Goal: Information Seeking & Learning: Learn about a topic

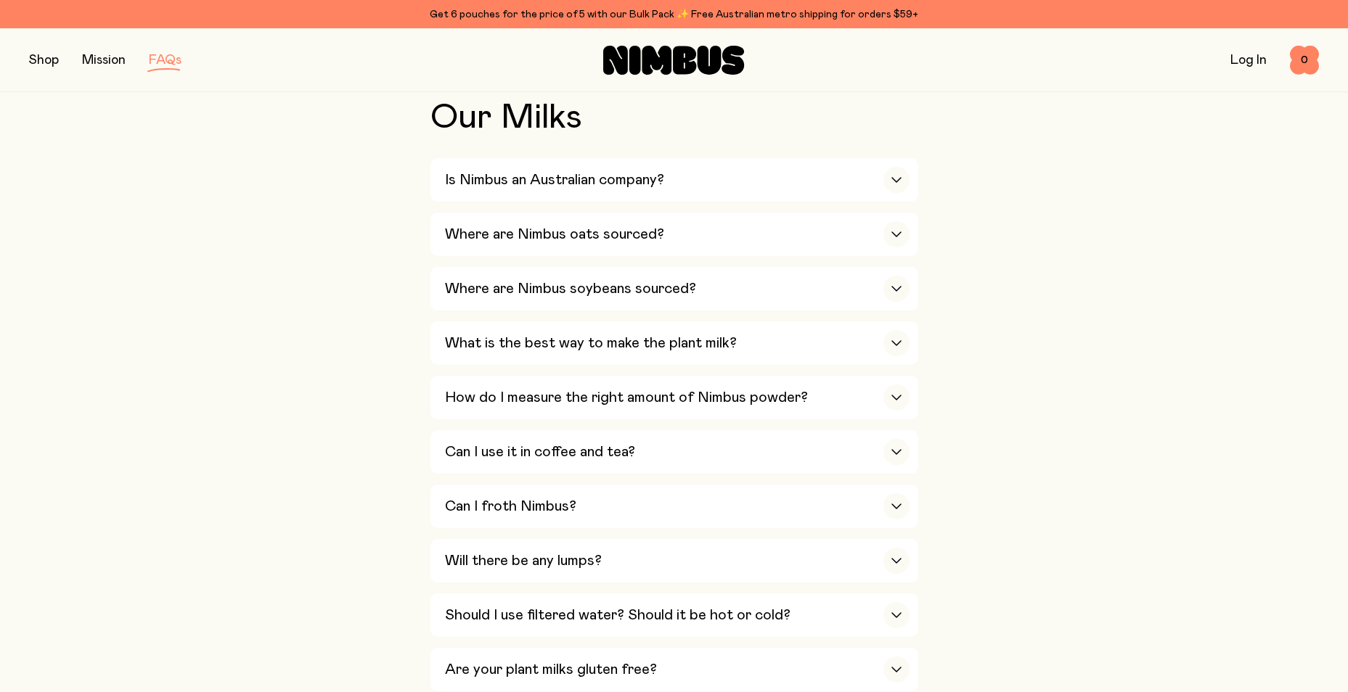
scroll to position [335, 0]
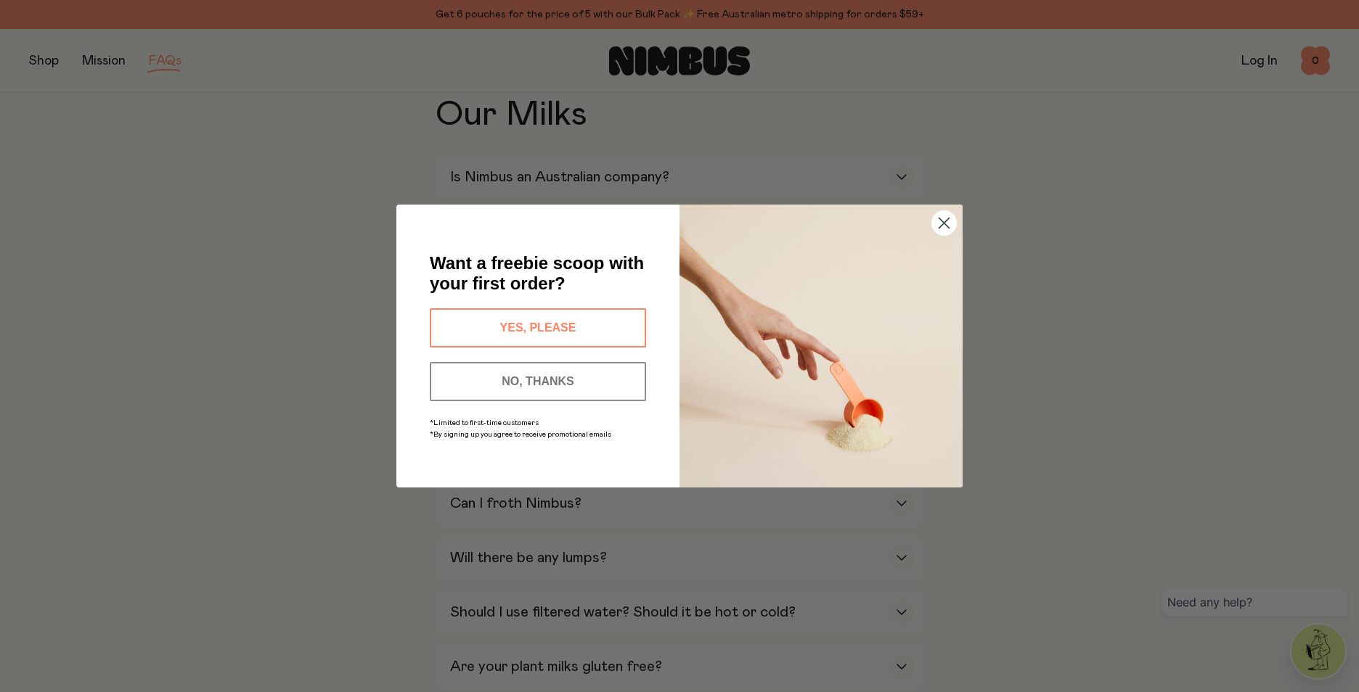
click at [527, 377] on button "NO, THANKS" at bounding box center [538, 381] width 216 height 39
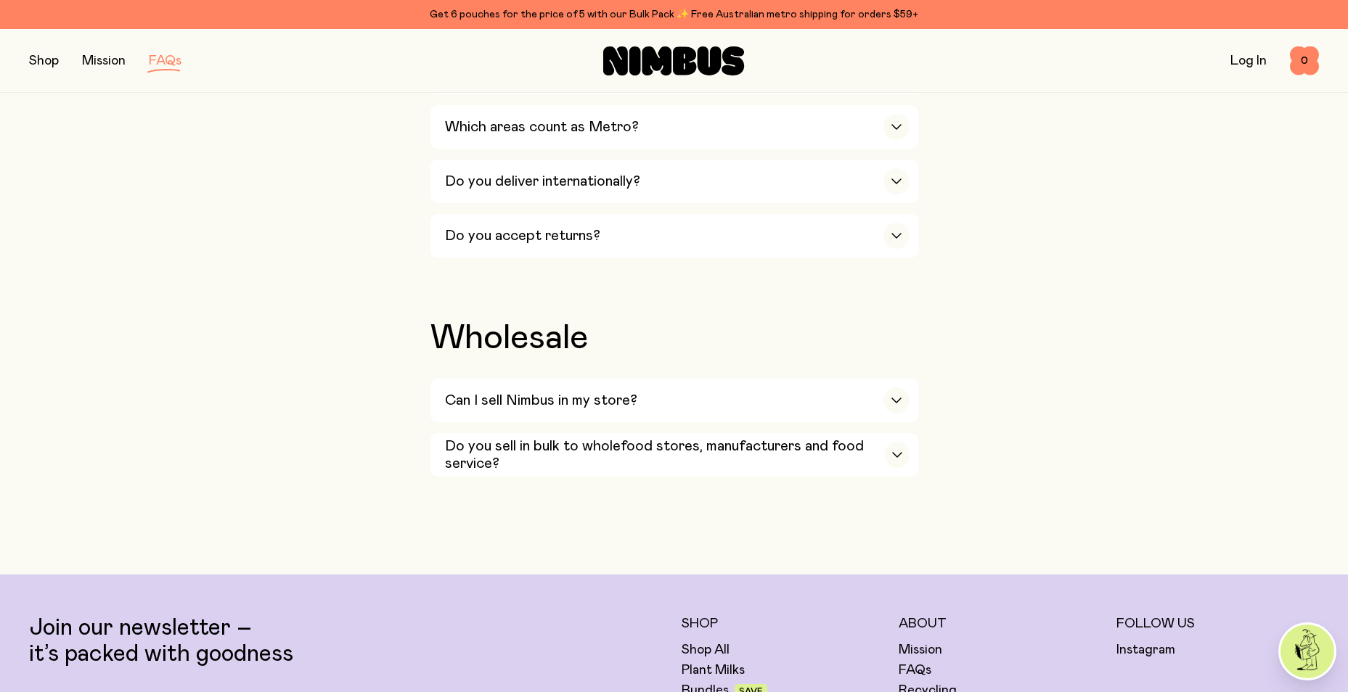
scroll to position [2440, 0]
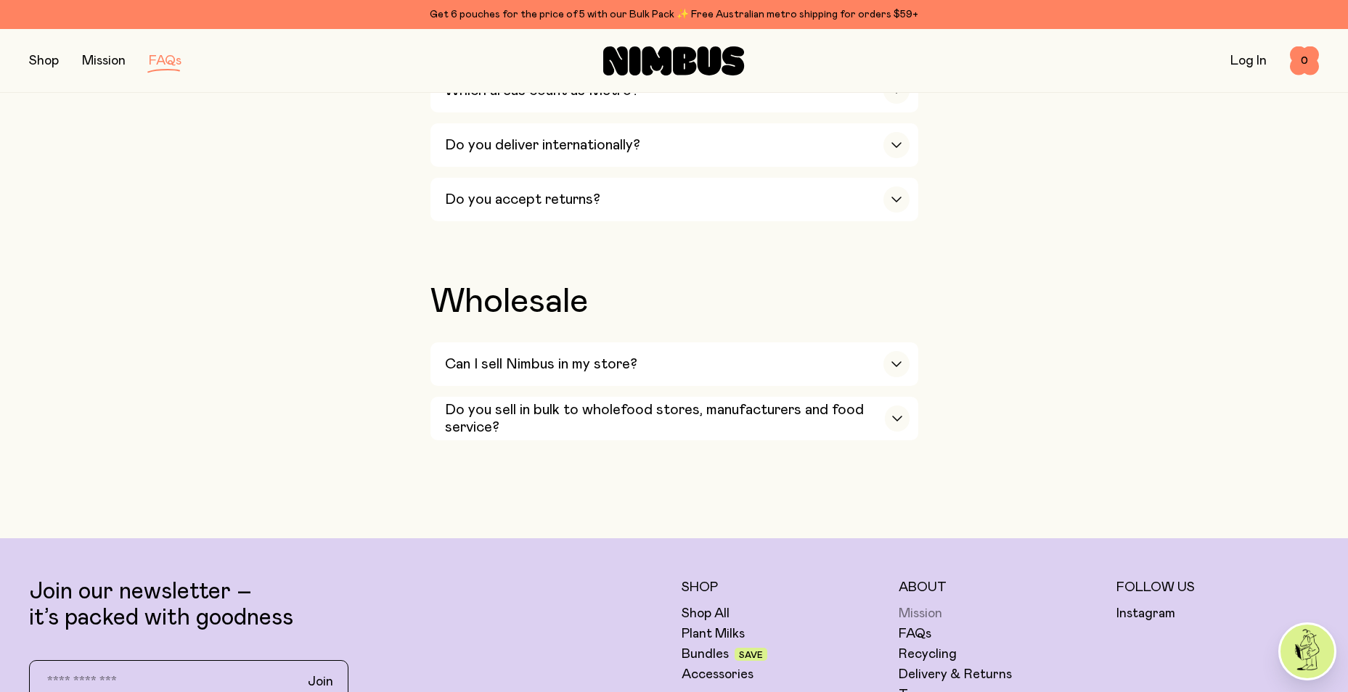
click at [931, 605] on link "Mission" at bounding box center [921, 613] width 44 height 17
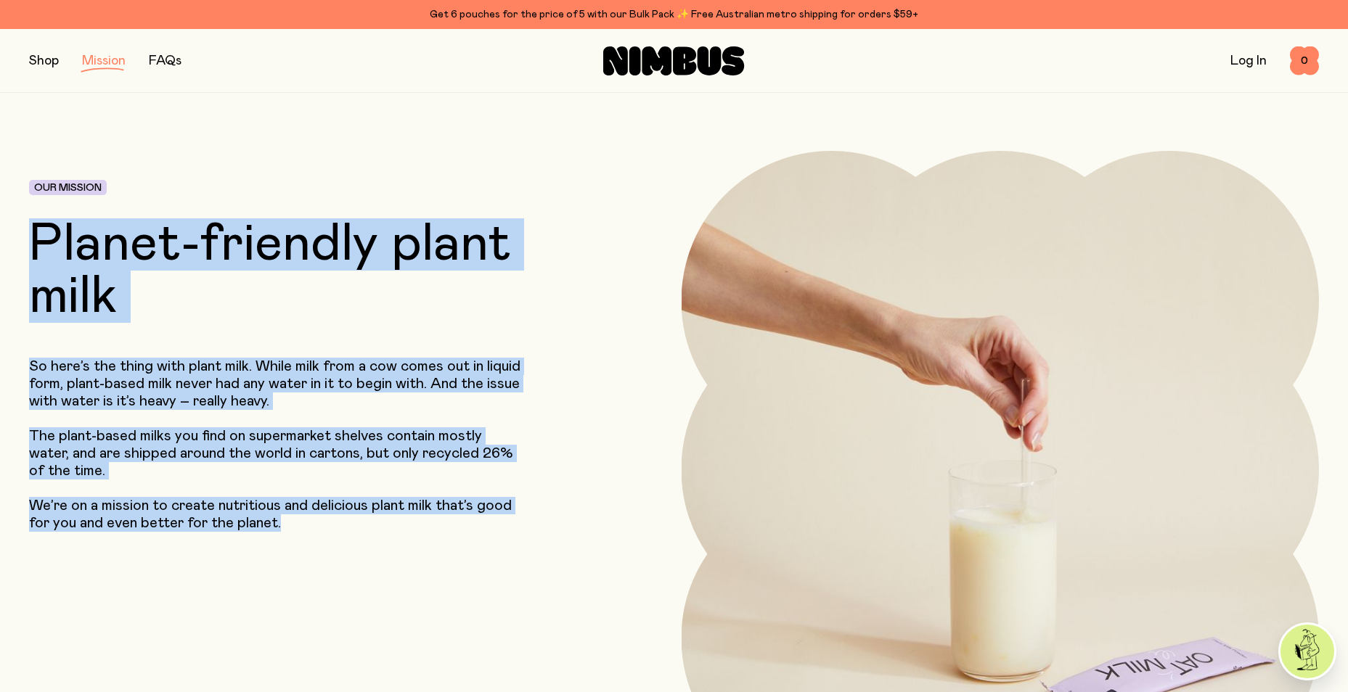
drag, startPoint x: 31, startPoint y: 239, endPoint x: 380, endPoint y: 528, distance: 453.2
click at [380, 528] on div "Our Mission Planet-friendly plant milk So here’s the thing with plant milk. Whi…" at bounding box center [293, 470] width 529 height 638
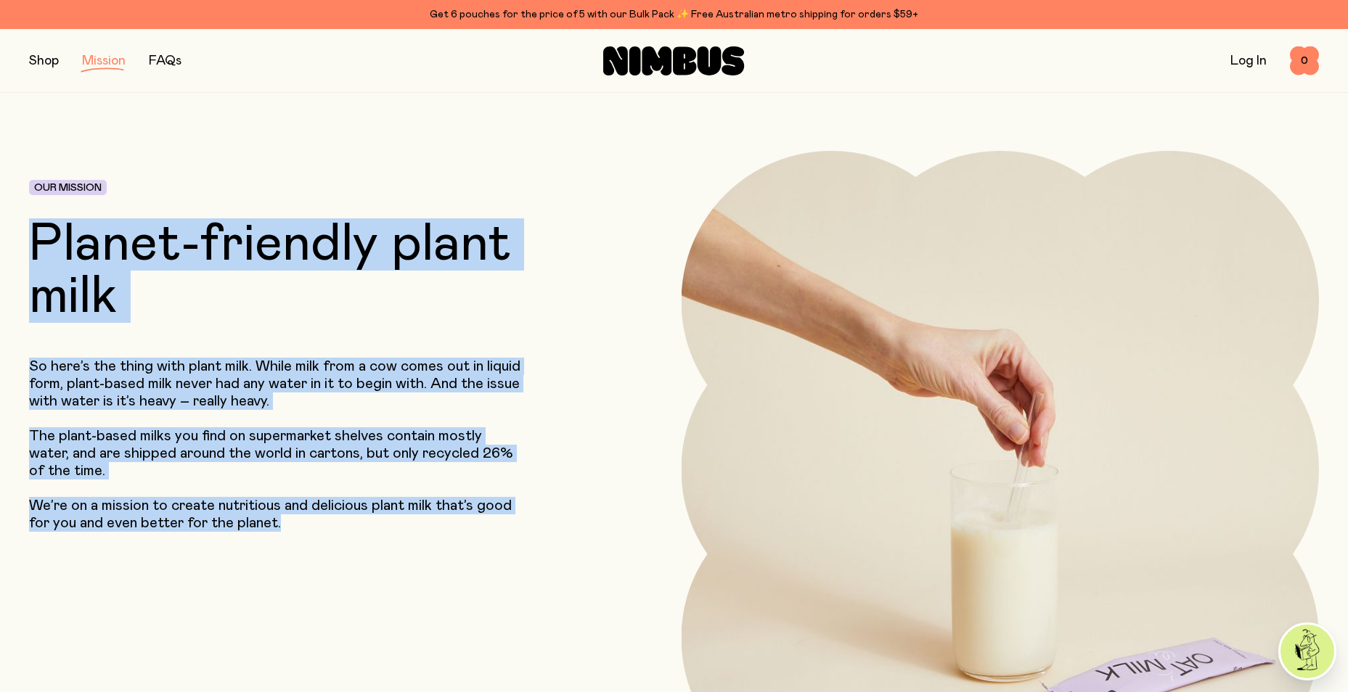
copy div "Planet-friendly plant milk So here’s the thing with plant milk. While milk from…"
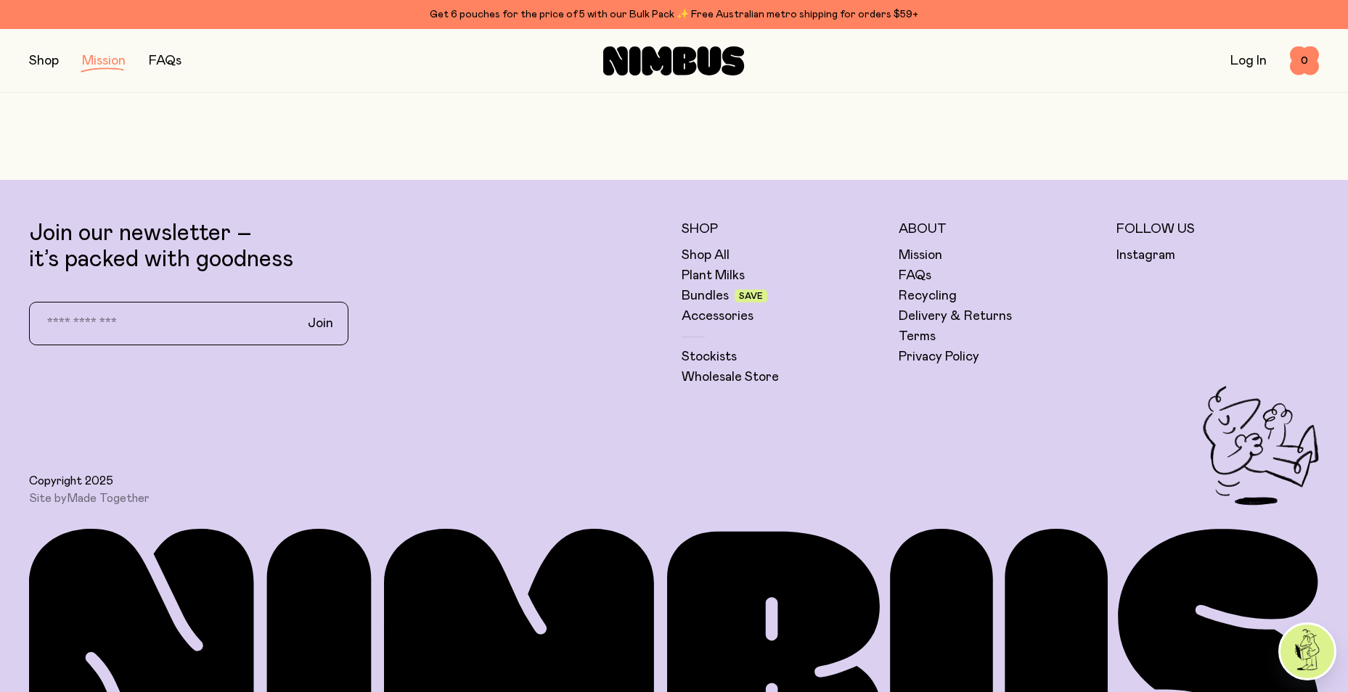
scroll to position [3412, 0]
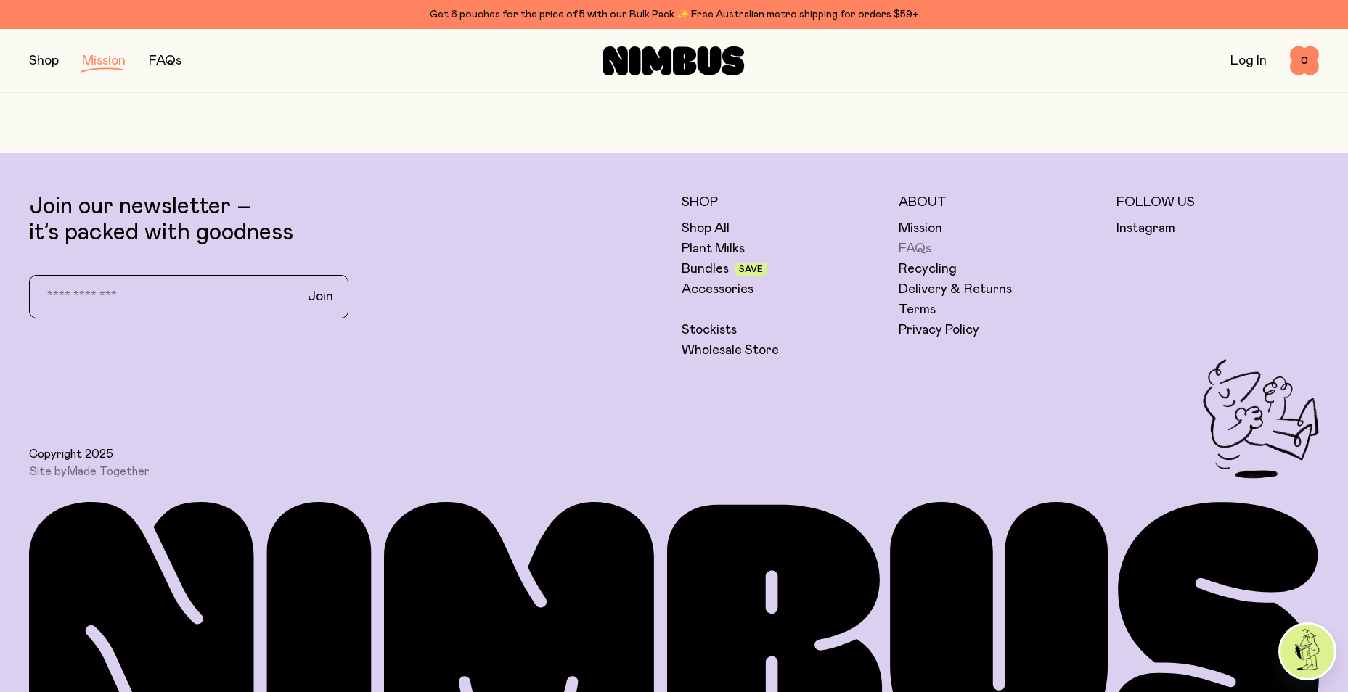
click at [915, 248] on link "FAQs" at bounding box center [915, 248] width 33 height 17
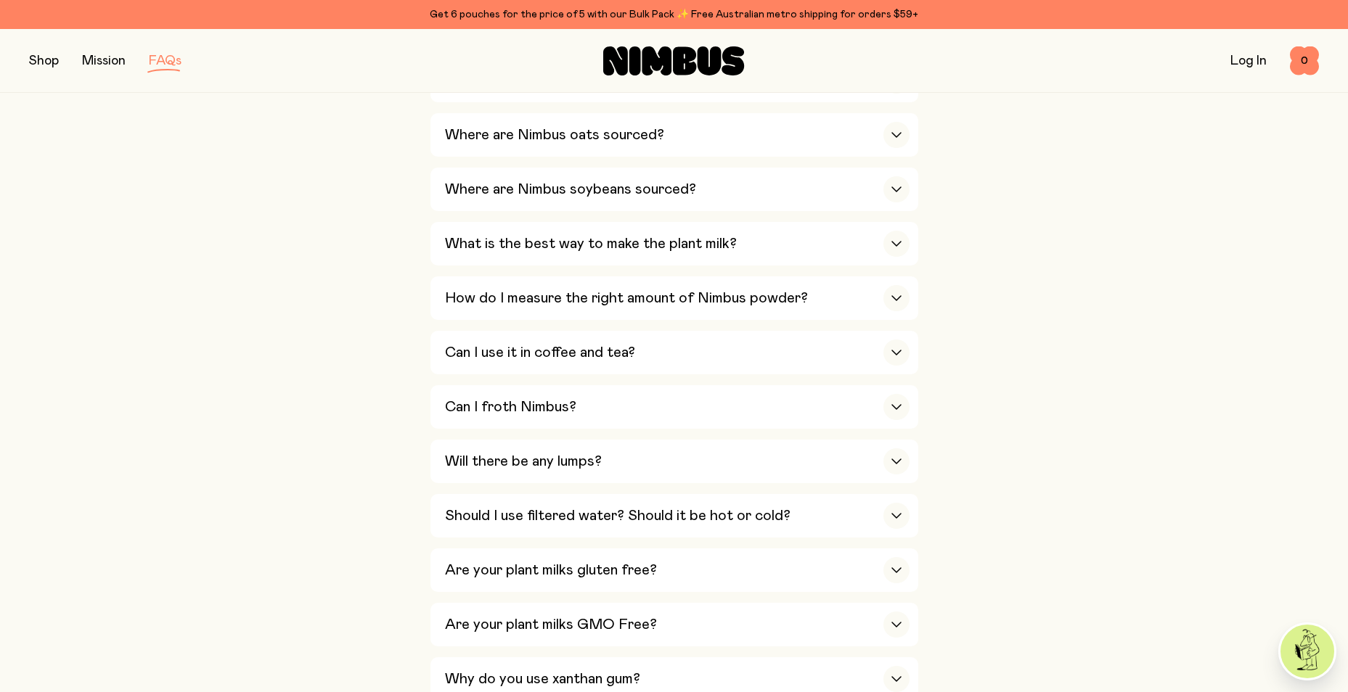
scroll to position [436, 0]
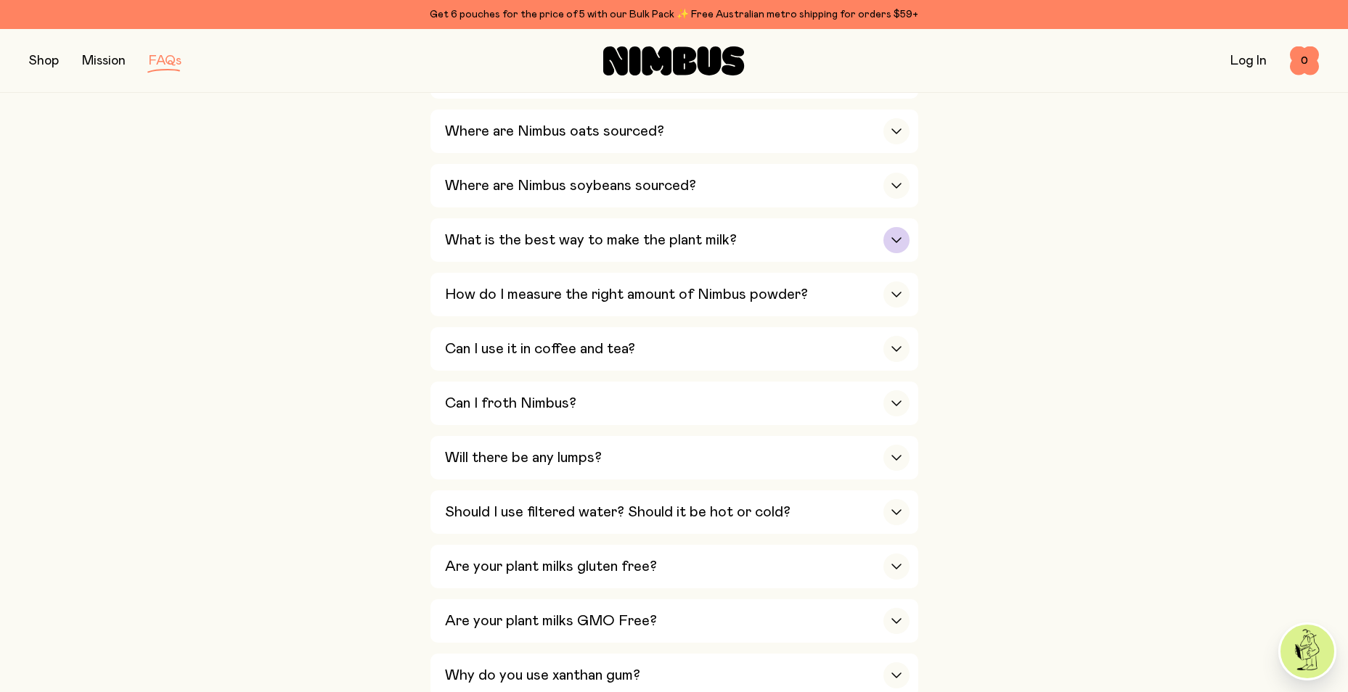
click at [898, 239] on icon "button" at bounding box center [896, 240] width 9 height 4
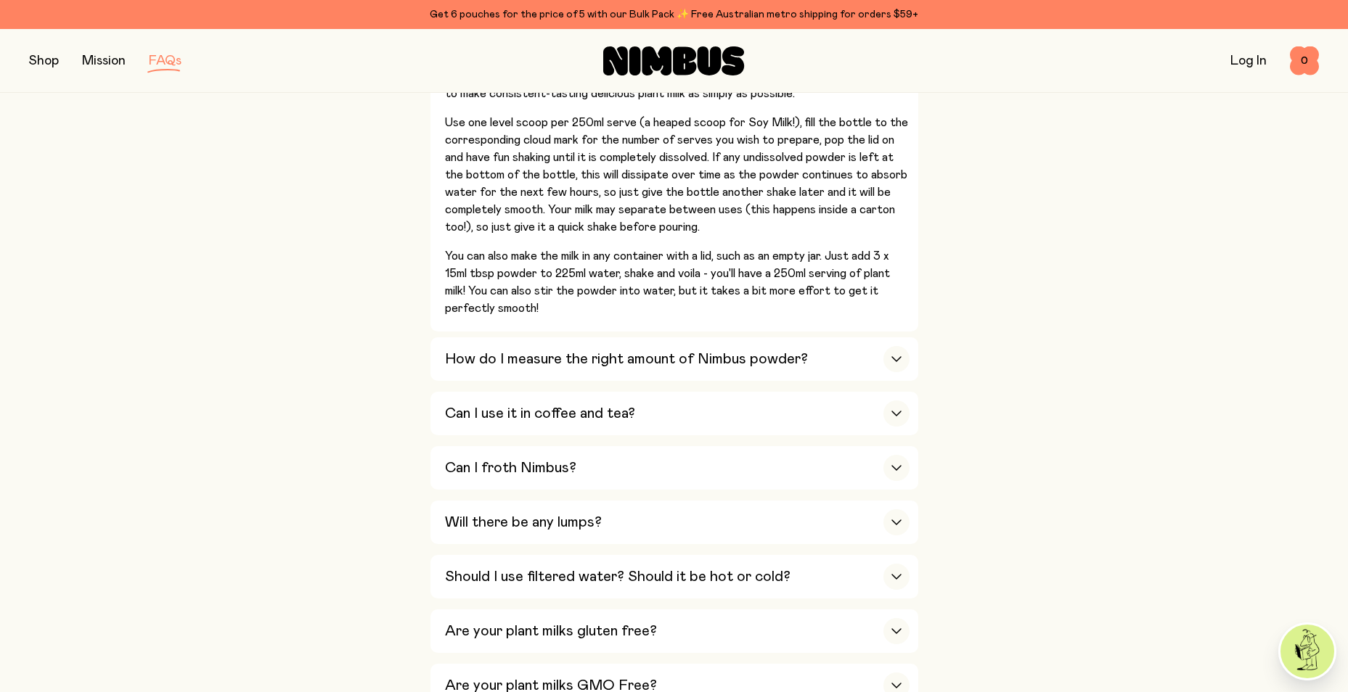
scroll to position [653, 0]
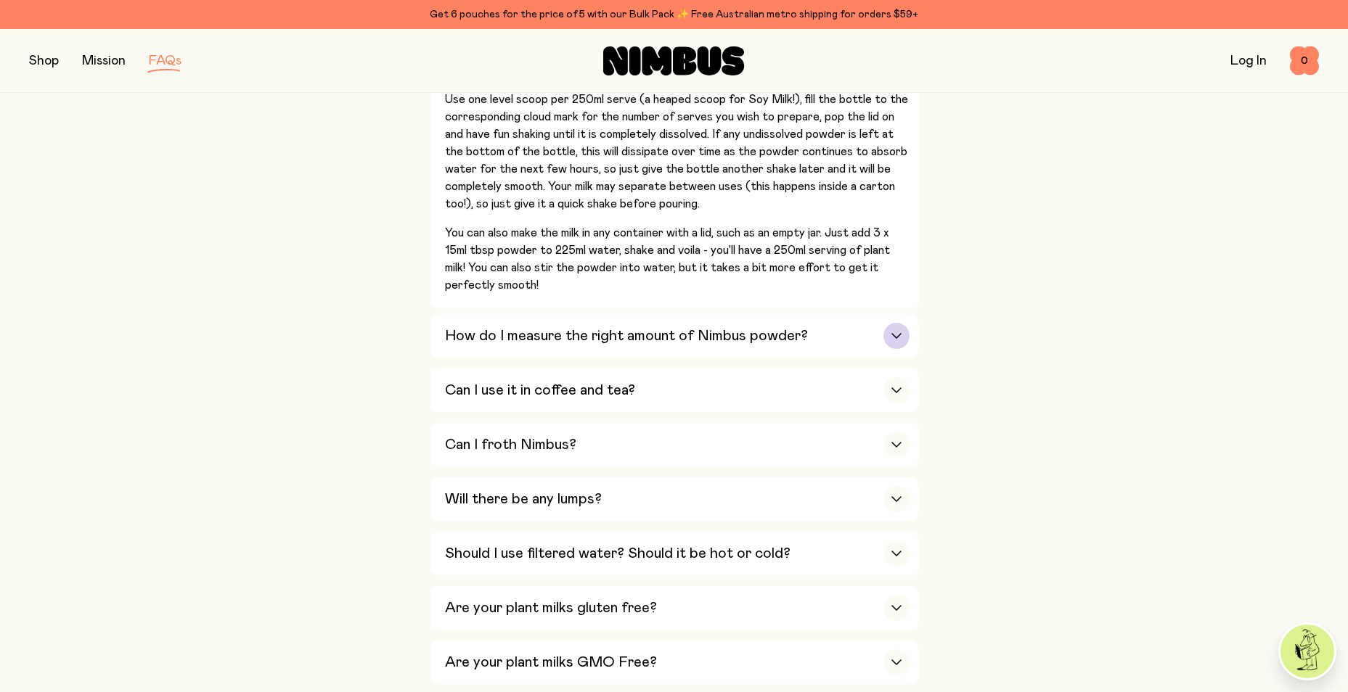
click at [896, 330] on div "button" at bounding box center [896, 336] width 26 height 26
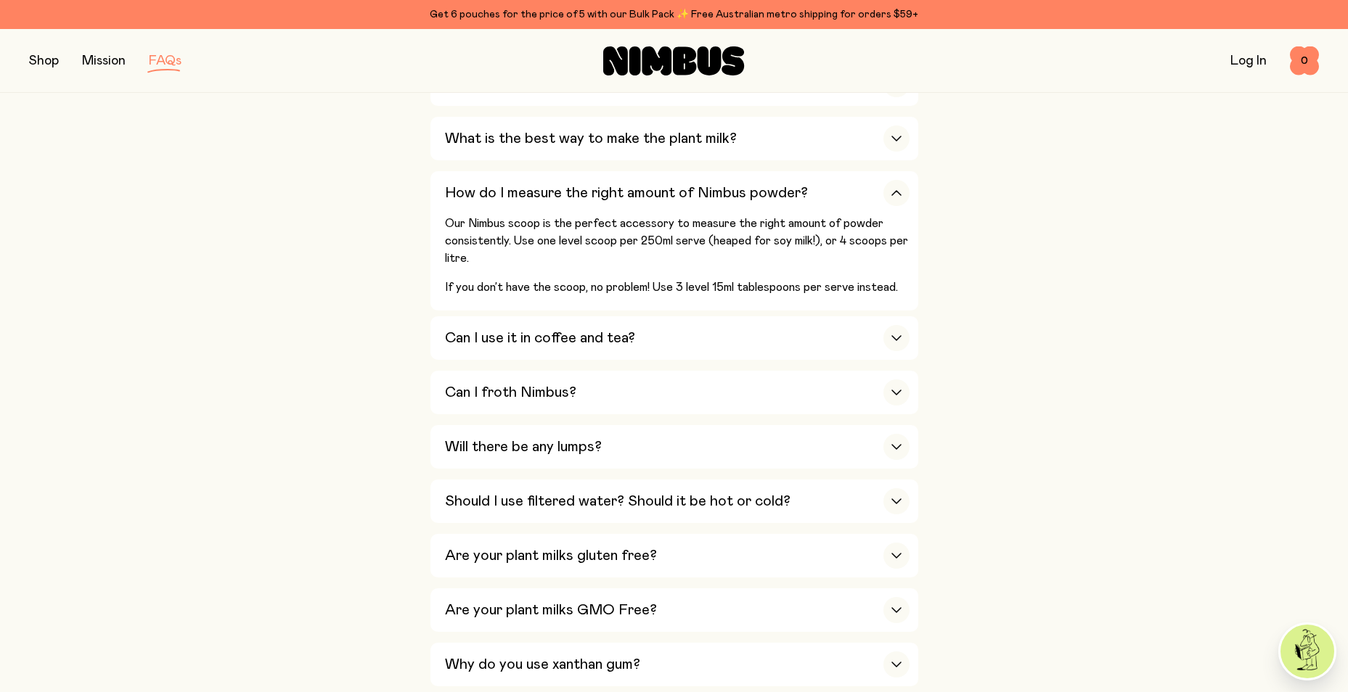
scroll to position [508, 0]
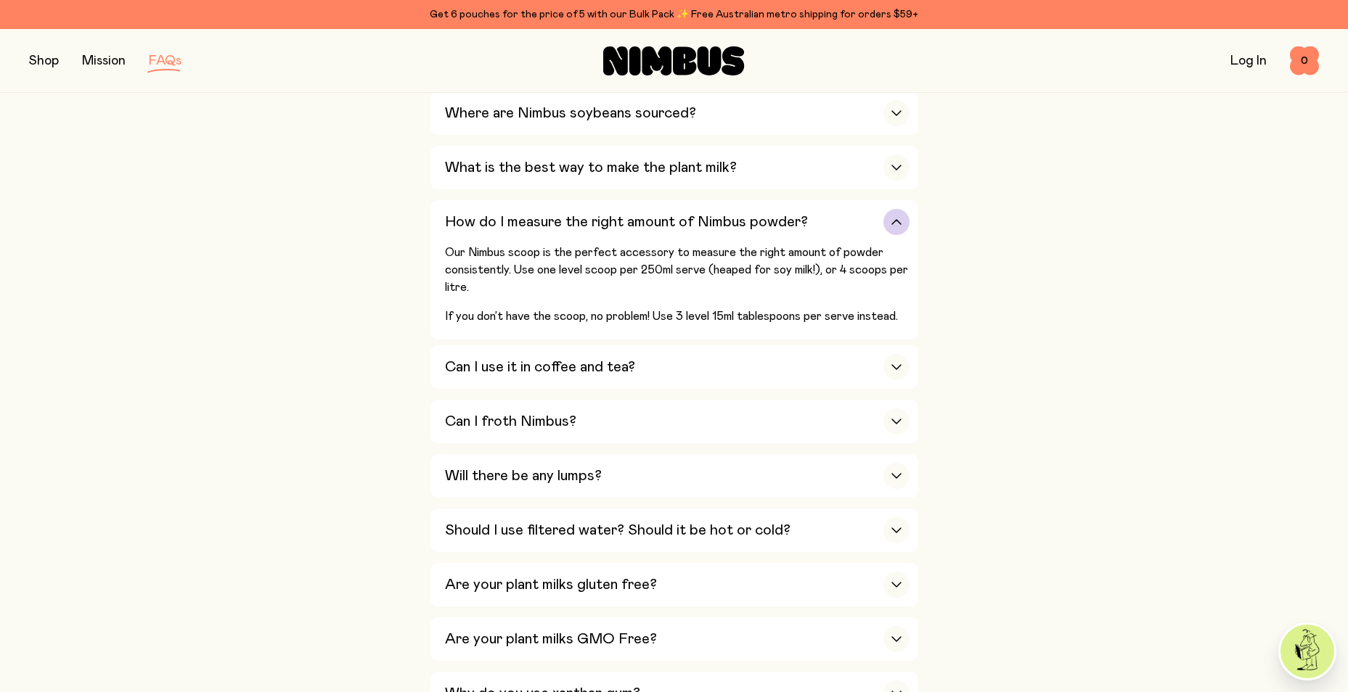
drag, startPoint x: 483, startPoint y: 285, endPoint x: 448, endPoint y: 266, distance: 40.3
click at [448, 266] on p "Our Nimbus scoop is the perfect accessory to measure the right amount of powder…" at bounding box center [677, 270] width 465 height 52
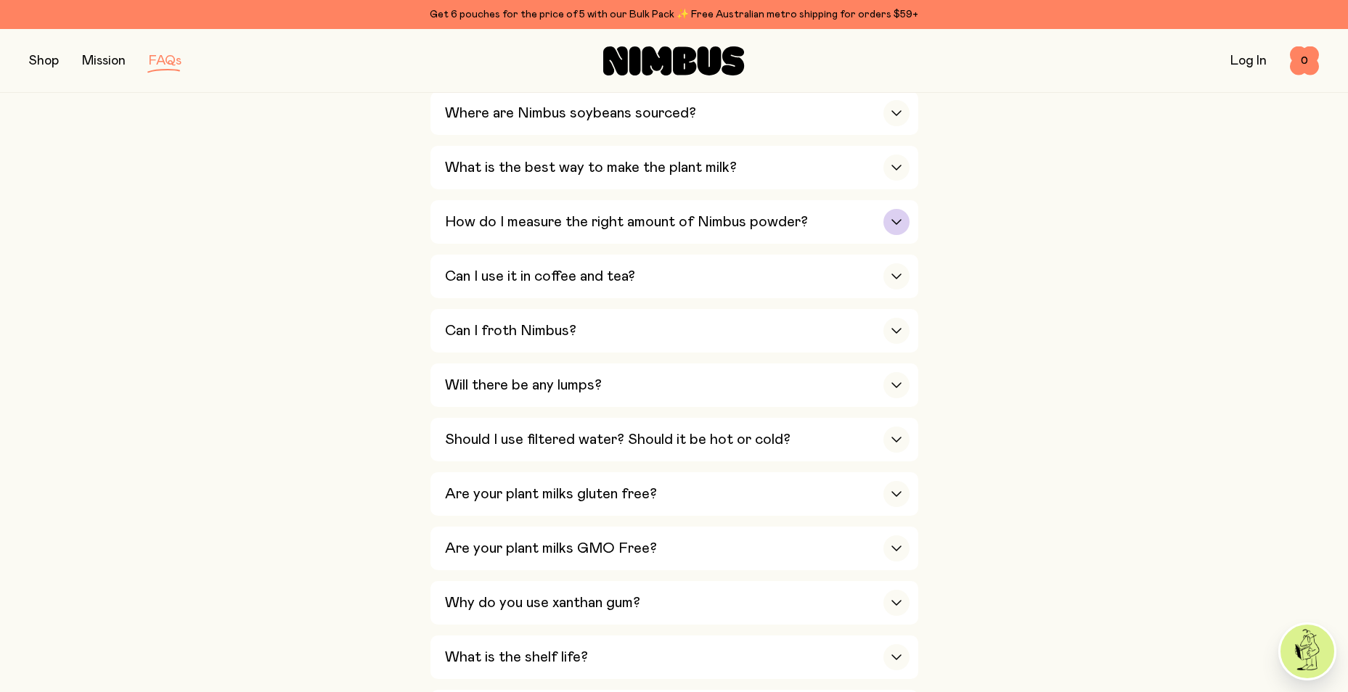
click at [903, 213] on div "button" at bounding box center [896, 222] width 26 height 26
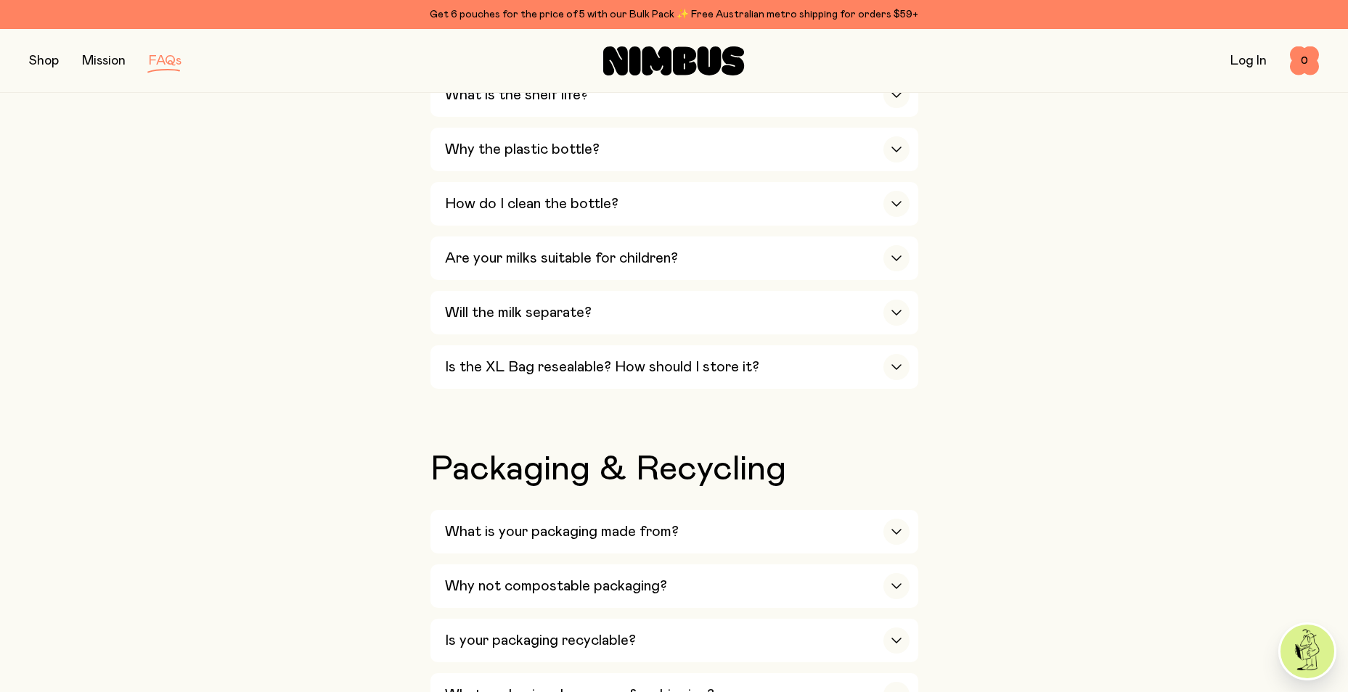
scroll to position [1234, 0]
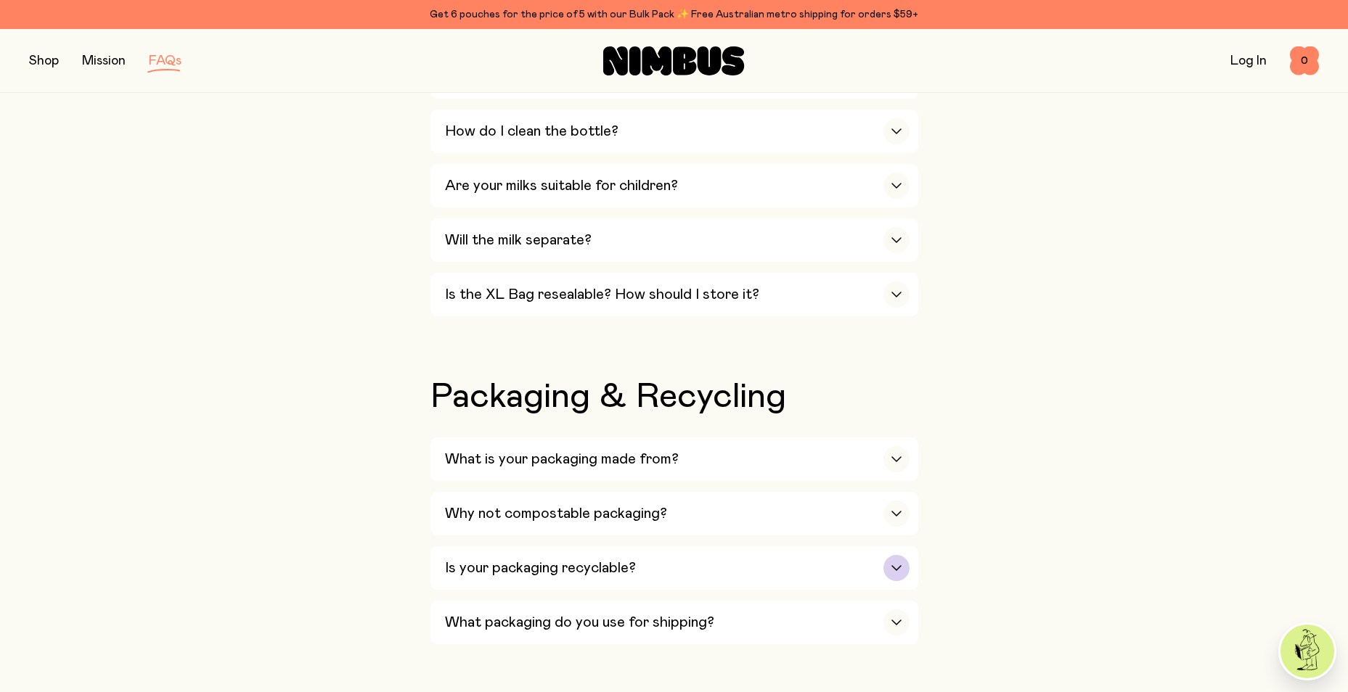
click at [900, 566] on icon "button" at bounding box center [896, 568] width 9 height 4
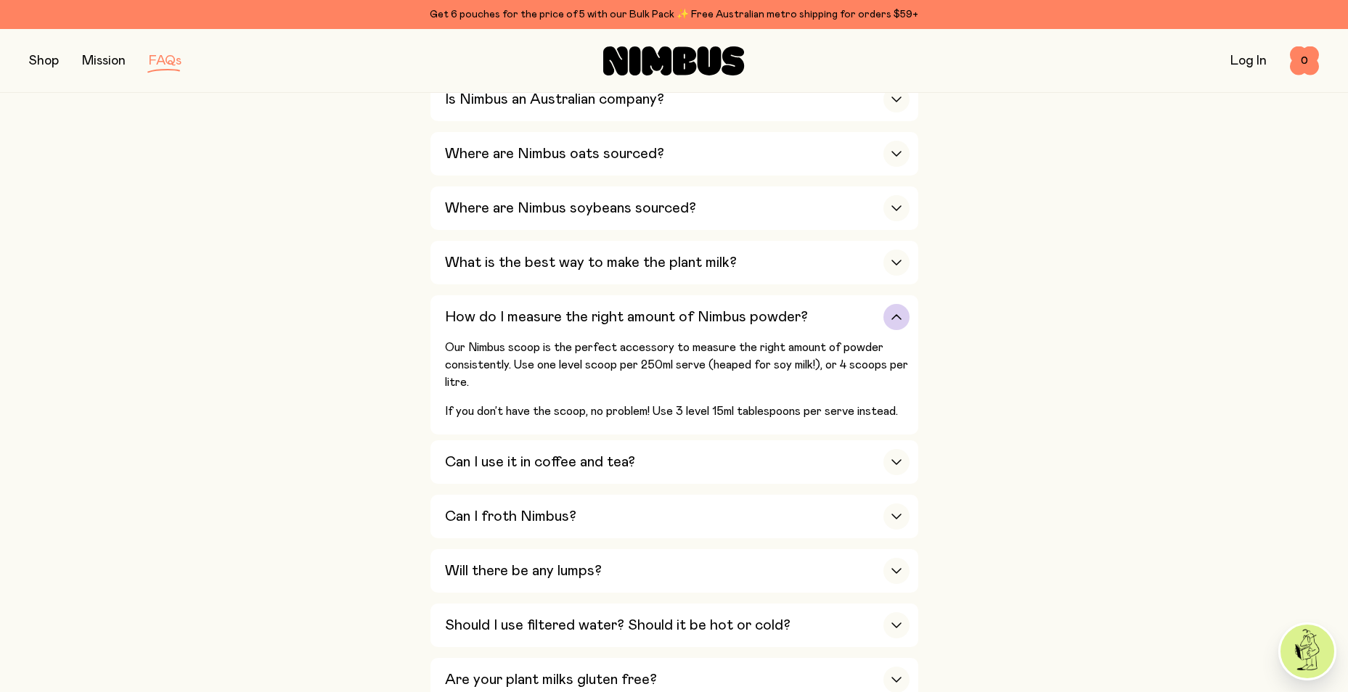
scroll to position [436, 0]
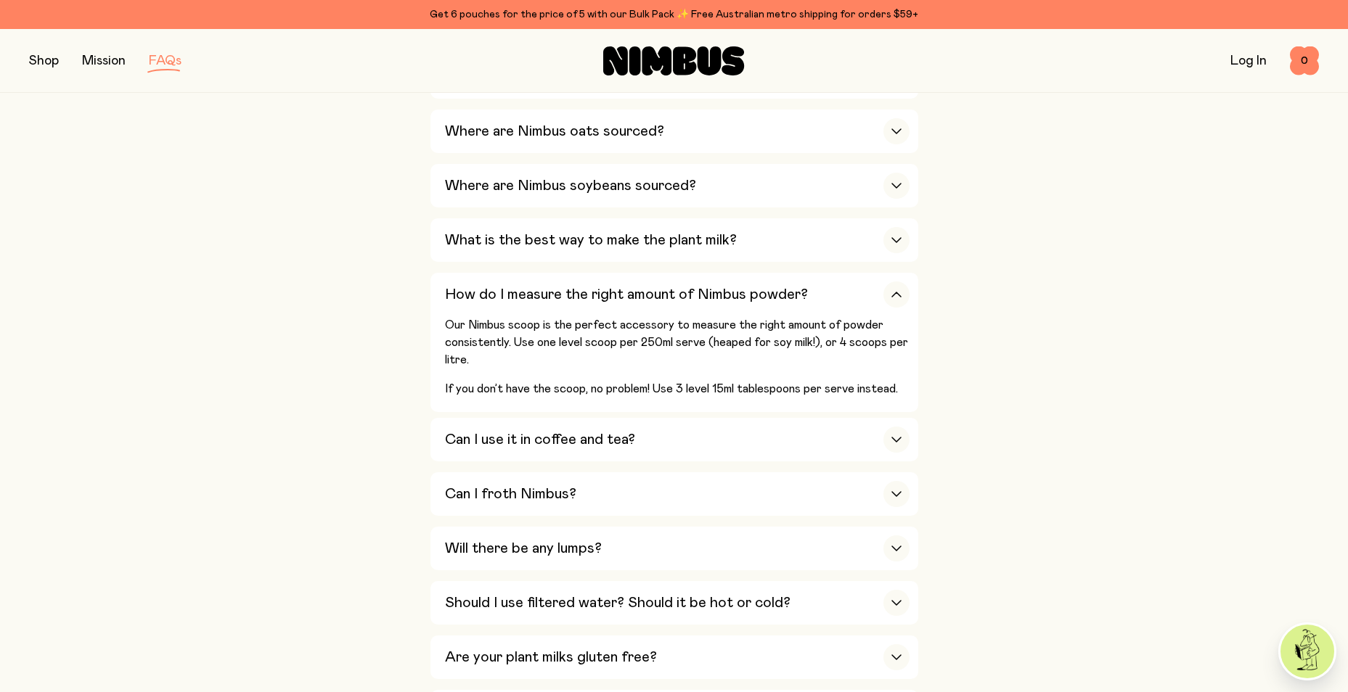
click at [46, 56] on button "button" at bounding box center [44, 61] width 30 height 20
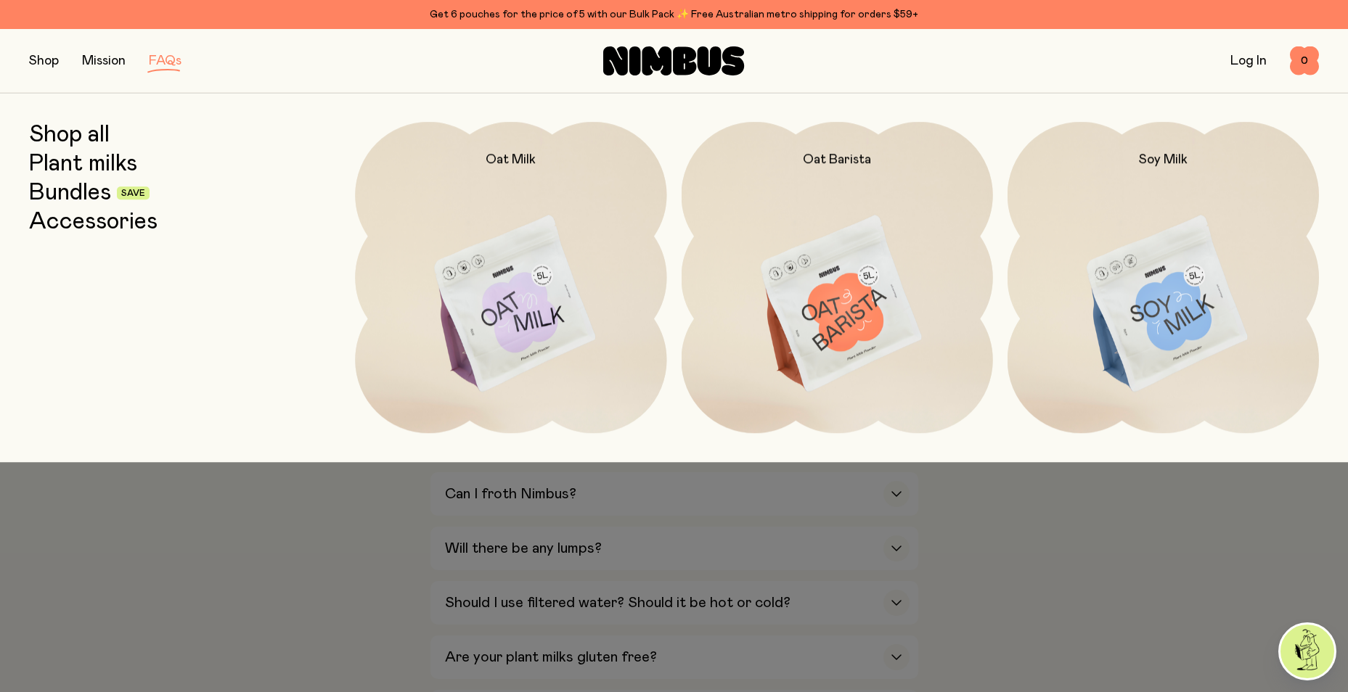
click at [46, 56] on button "button" at bounding box center [44, 61] width 30 height 20
